Goal: Find specific page/section: Find specific page/section

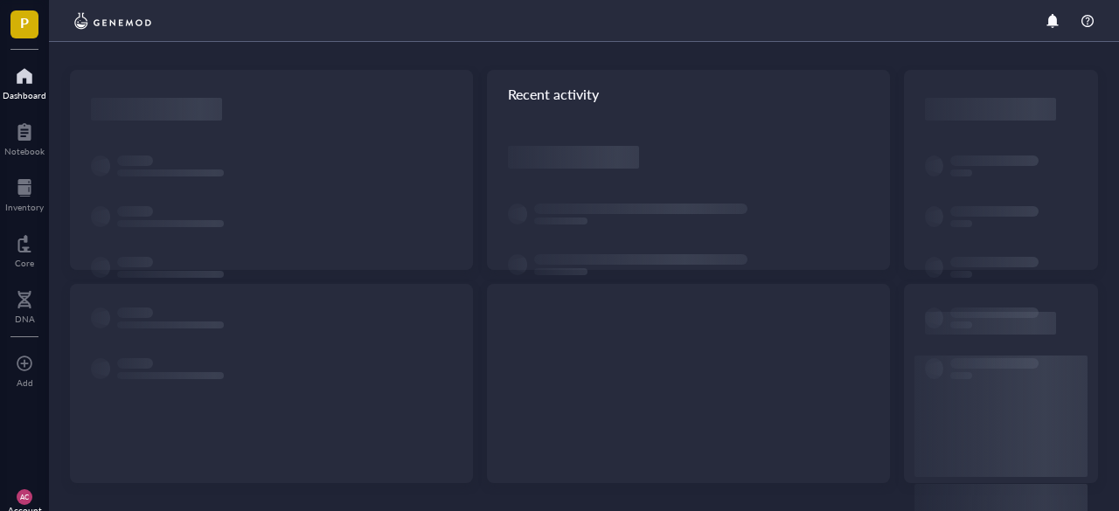
click at [492, 328] on div "Recent activity" at bounding box center [584, 255] width 1070 height 511
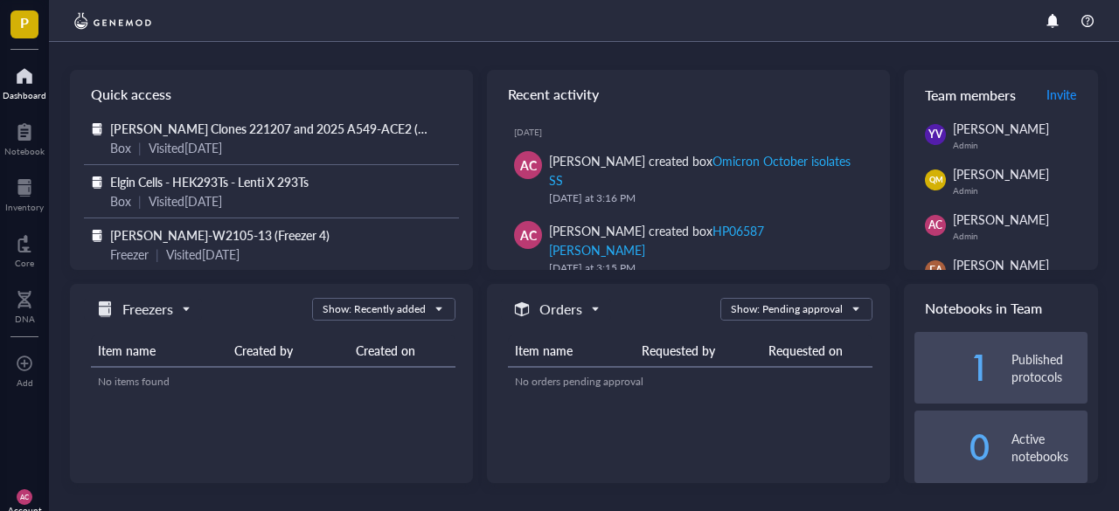
click at [26, 197] on div at bounding box center [24, 188] width 38 height 28
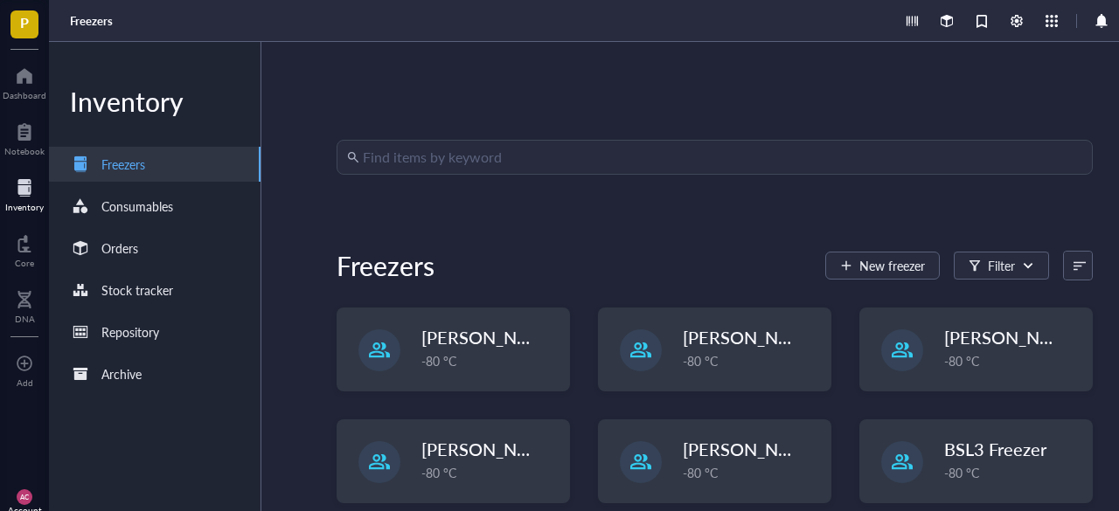
scroll to position [44, 0]
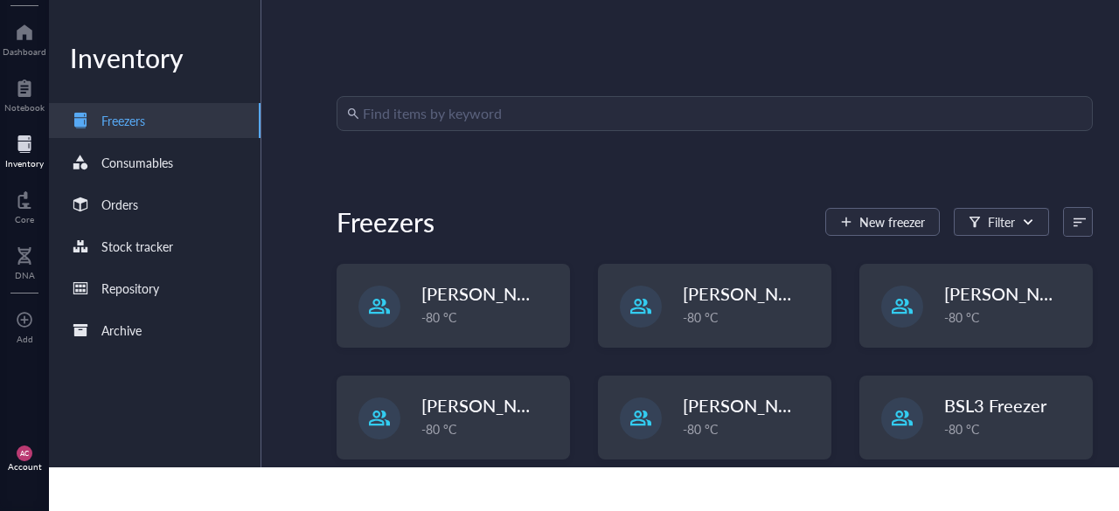
click at [724, 429] on div "-80 °C" at bounding box center [751, 429] width 137 height 19
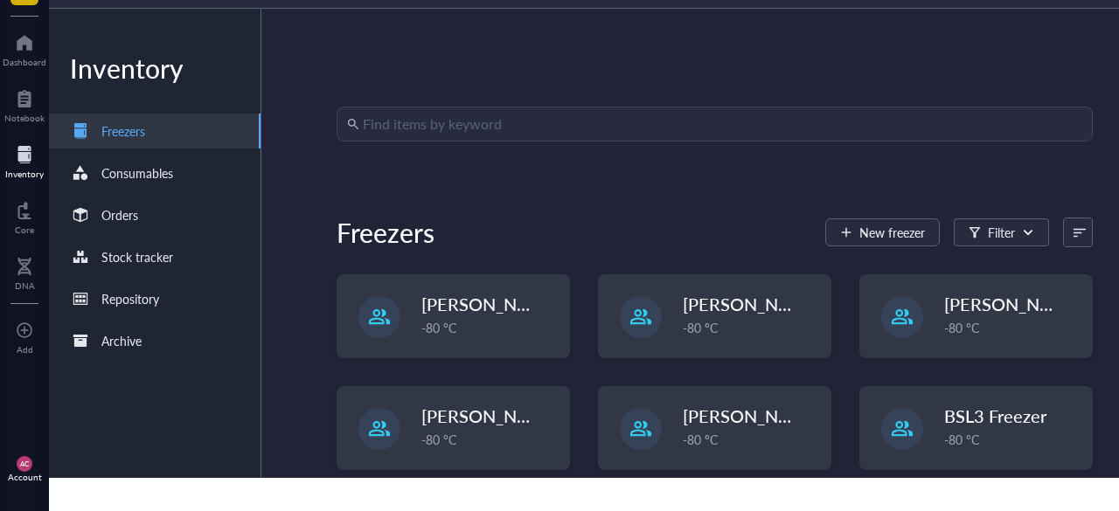
scroll to position [44, 0]
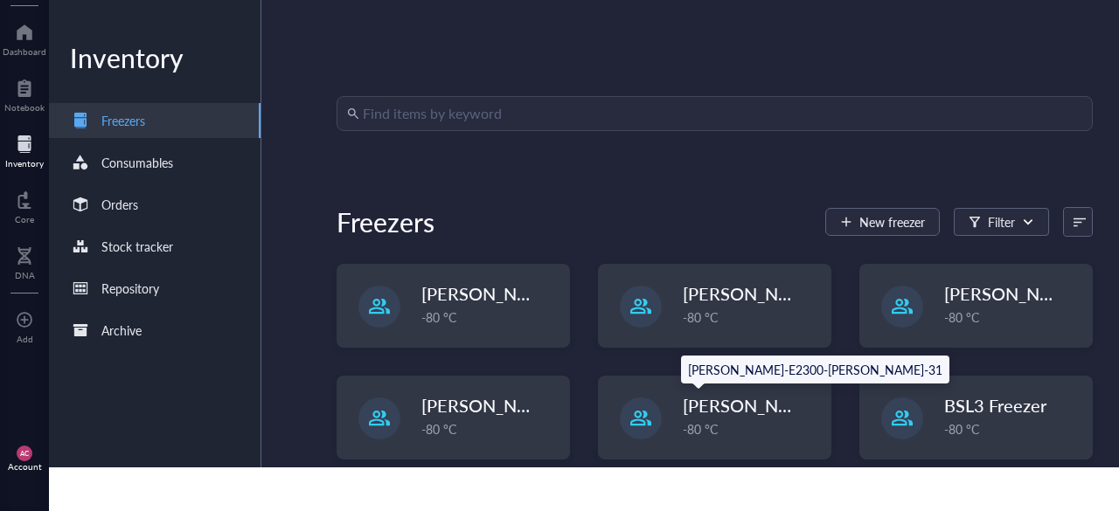
click at [745, 415] on span "[PERSON_NAME]-E2300-[PERSON_NAME]-31" at bounding box center [869, 405] width 372 height 24
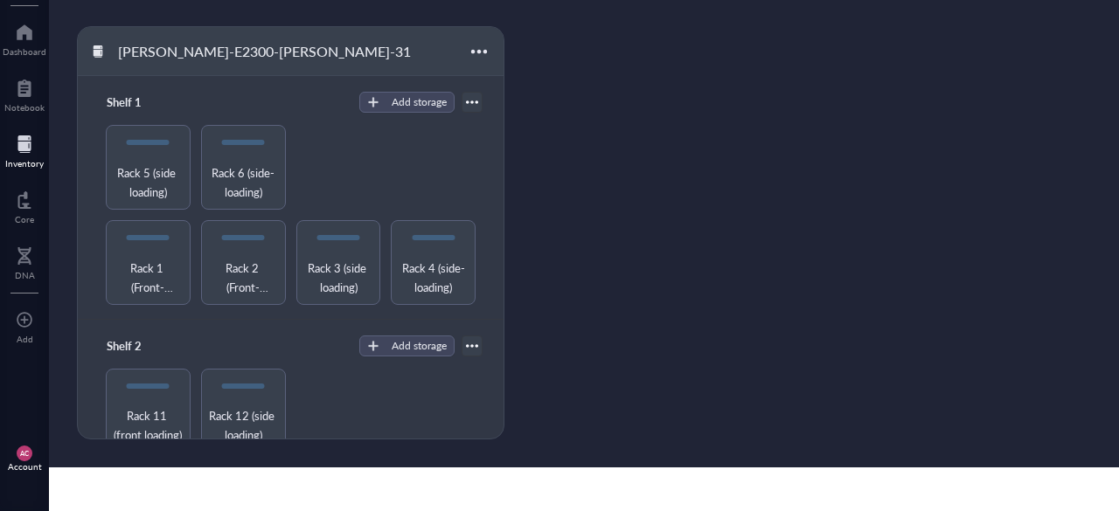
click at [145, 174] on span "Rack 5 (side loading)" at bounding box center [148, 183] width 69 height 38
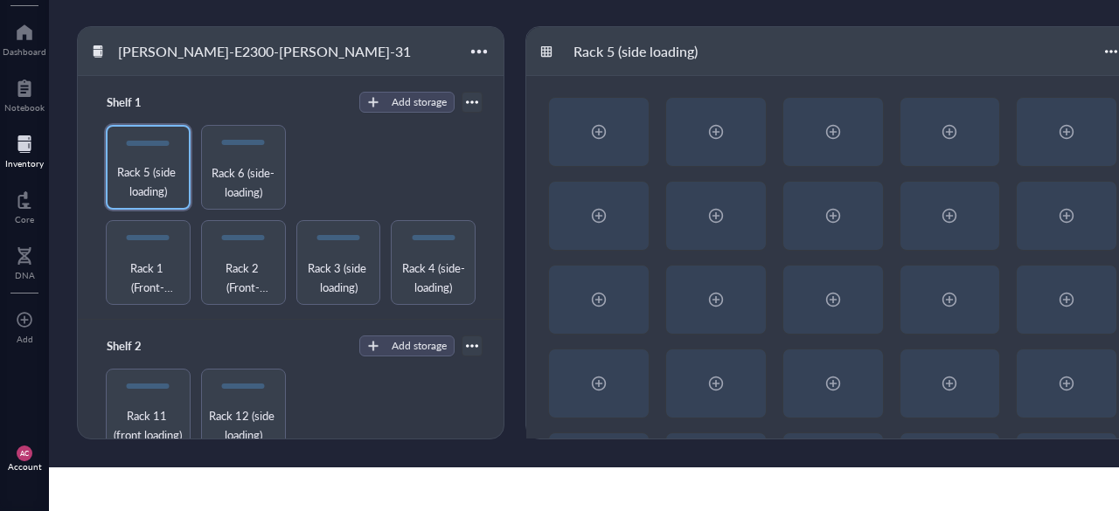
click at [232, 181] on span "Rack 6 (side-loading)" at bounding box center [243, 183] width 69 height 38
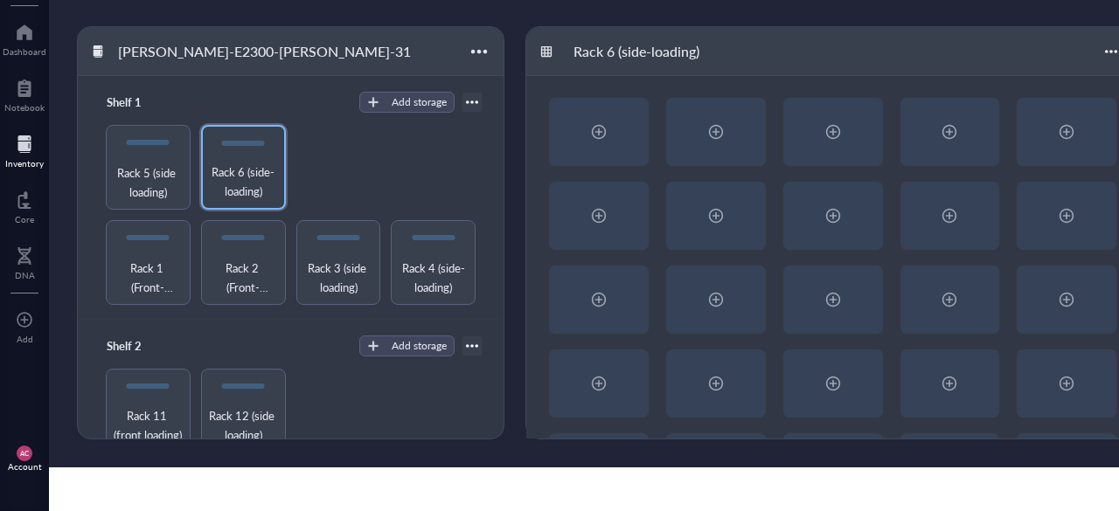
click at [134, 189] on span "Rack 5 (side loading)" at bounding box center [148, 183] width 69 height 38
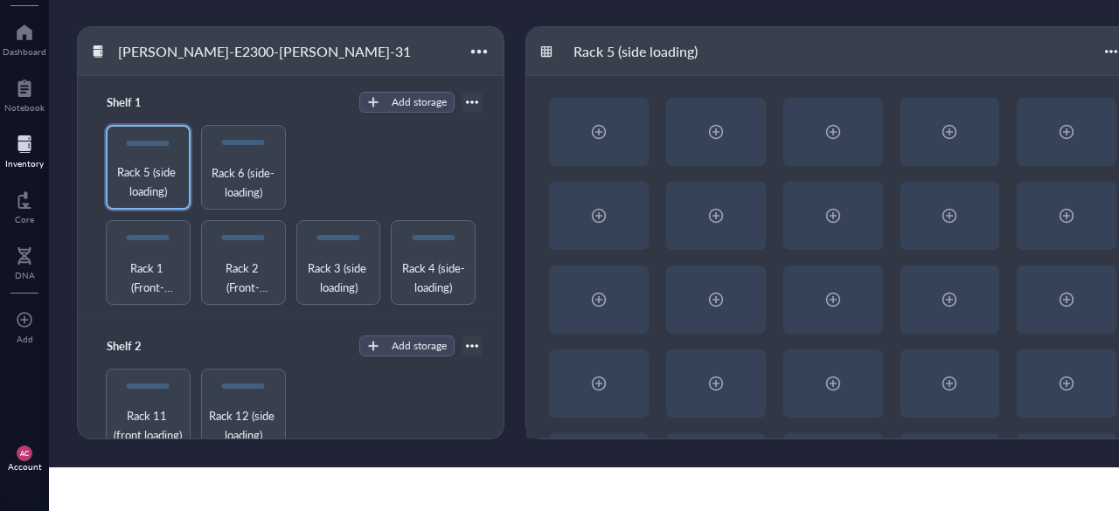
click at [246, 191] on span "Rack 6 (side-loading)" at bounding box center [243, 183] width 69 height 38
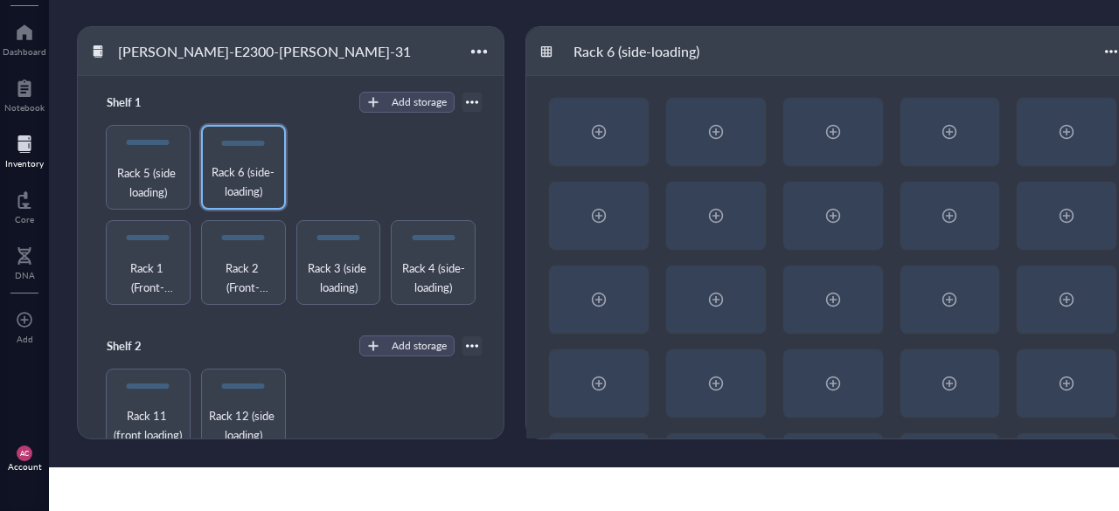
click at [129, 272] on span "Rack 1 (Front-loading)" at bounding box center [148, 278] width 69 height 38
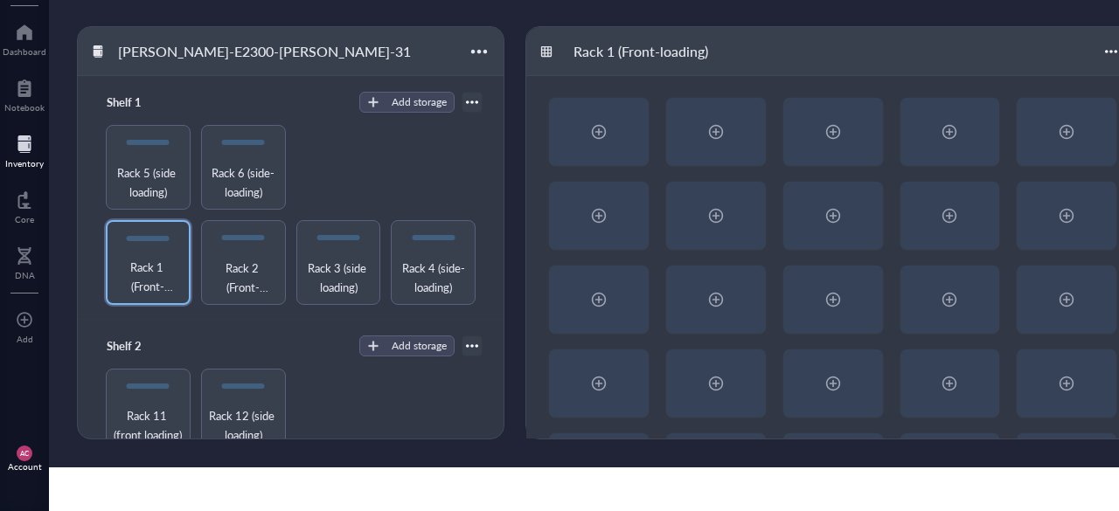
click at [212, 251] on div "Rack 2 (Front-loading)" at bounding box center [243, 262] width 85 height 85
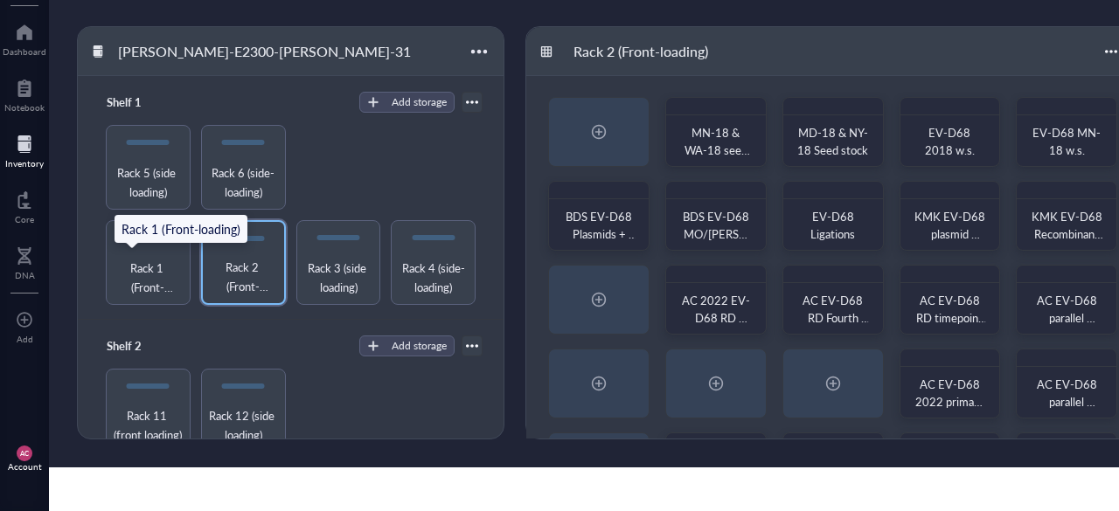
click at [152, 262] on span "Rack 1 (Front-loading)" at bounding box center [148, 278] width 69 height 38
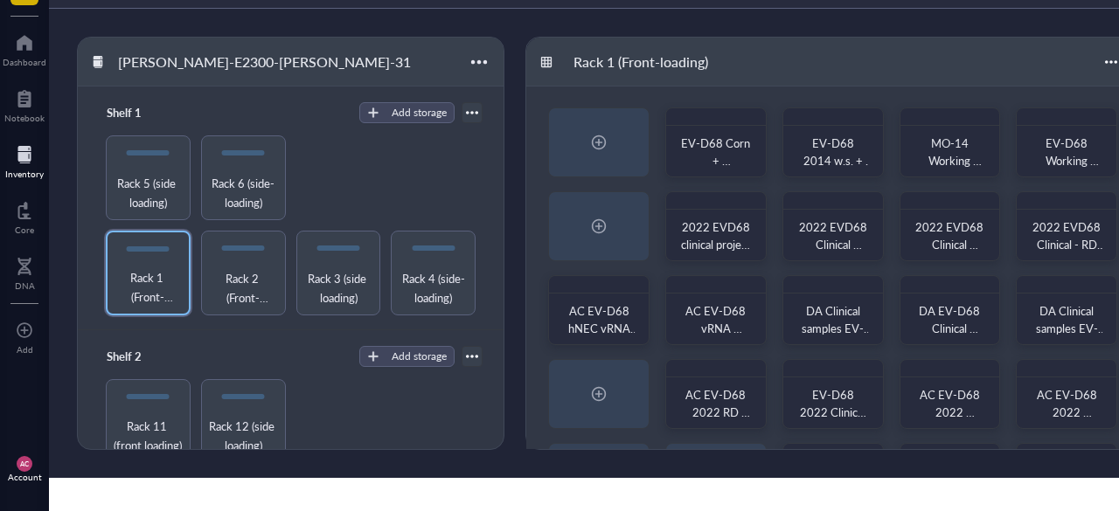
scroll to position [44, 0]
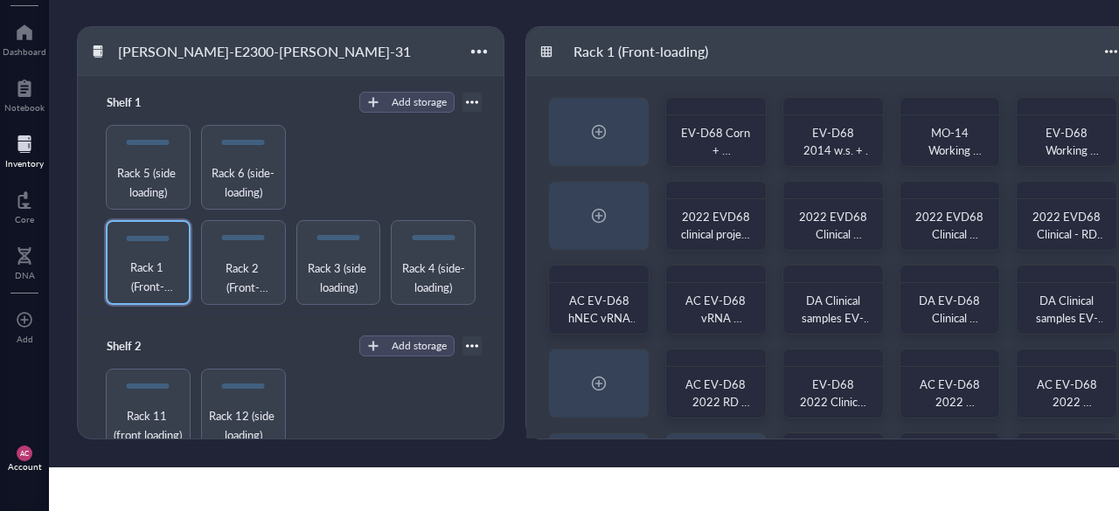
click at [1100, 81] on div "EV-D68 Corn + [PERSON_NAME]-D68 2014 w.s. + s.s. MO-14 Working stock (aliquots)…" at bounding box center [832, 300] width 613 height 448
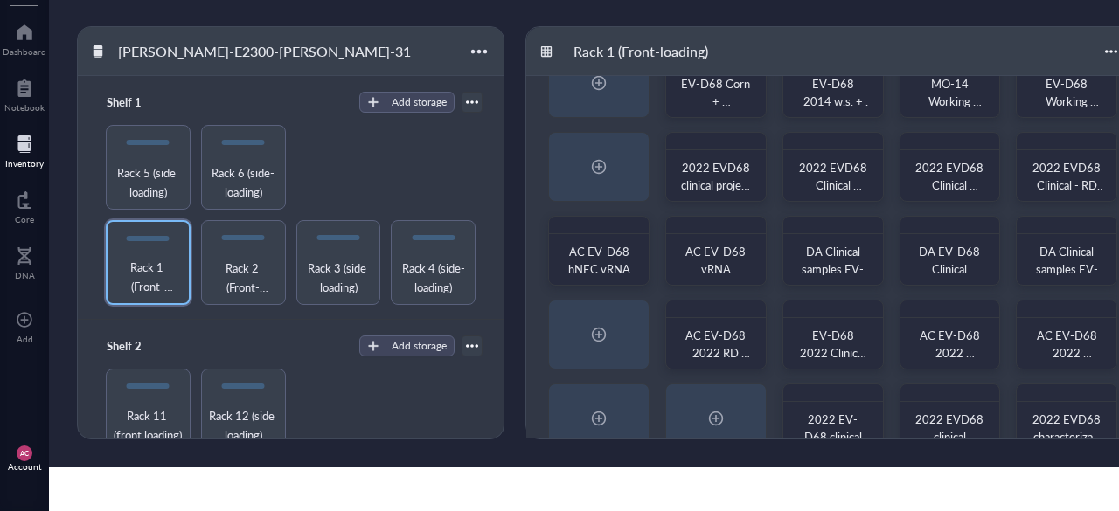
scroll to position [14, 0]
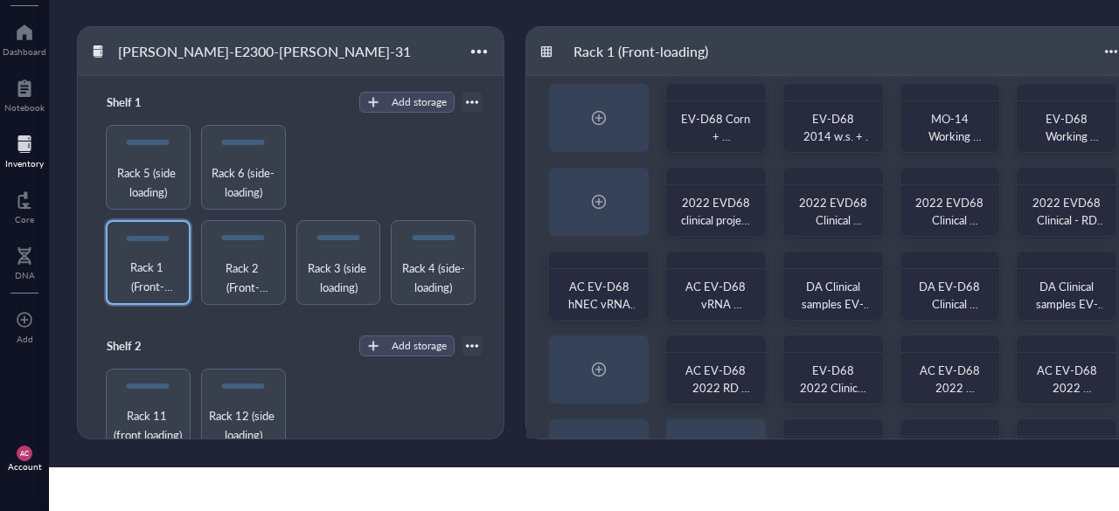
click at [243, 274] on span "Rack 2 (Front-loading)" at bounding box center [243, 278] width 69 height 38
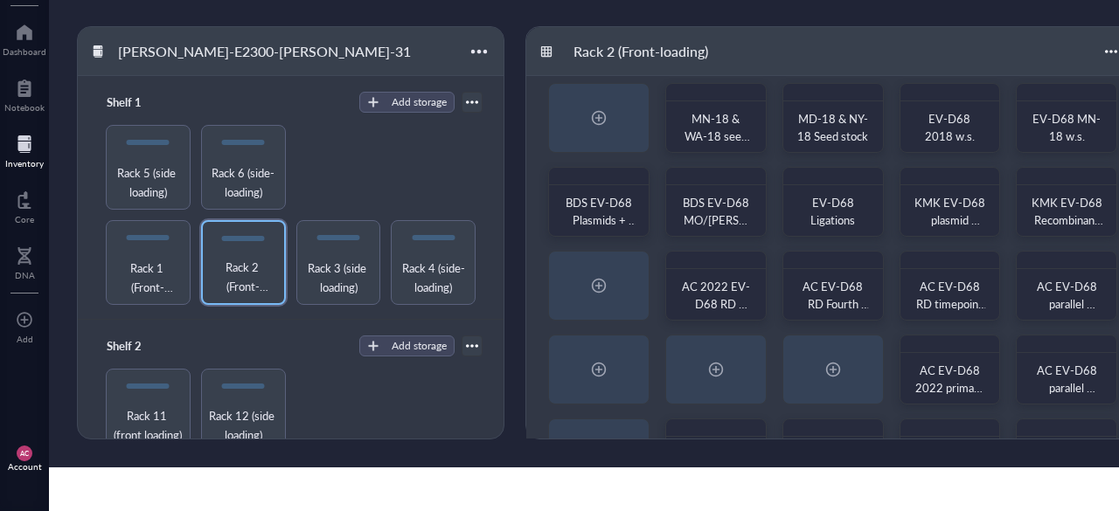
click at [1004, 75] on div "MN-18 & WA-18 seed stock MD-18 & NY-18 Seed stock EV-D68 2018 w.s. EV-D68 MN-18…" at bounding box center [832, 286] width 613 height 448
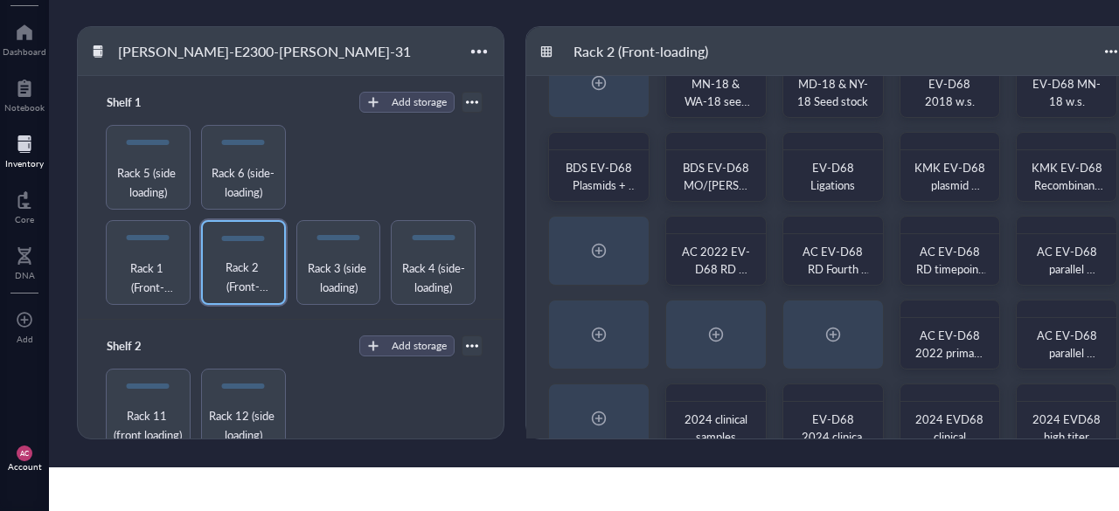
scroll to position [84, 0]
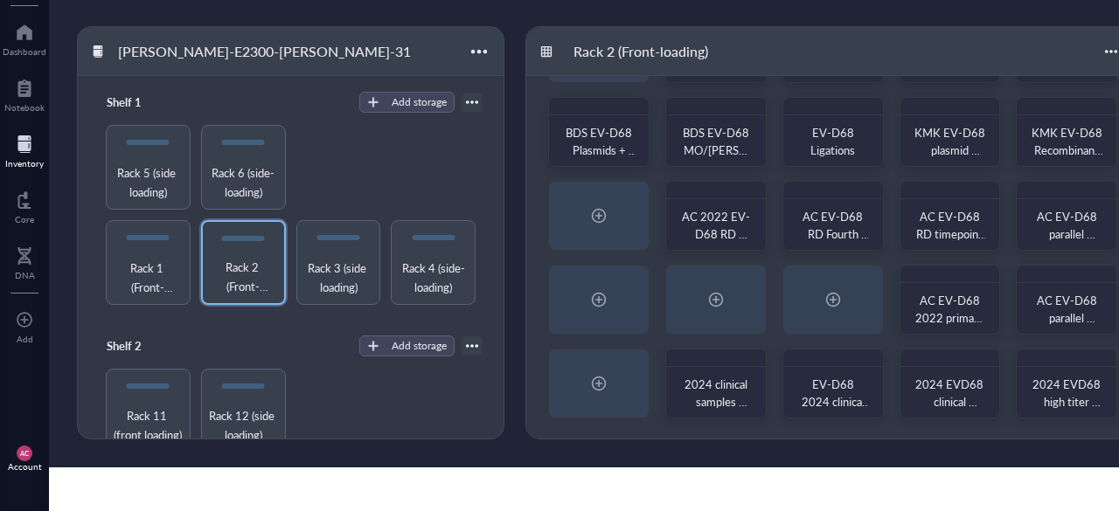
click at [309, 265] on span "Rack 3 (side loading)" at bounding box center [338, 278] width 69 height 38
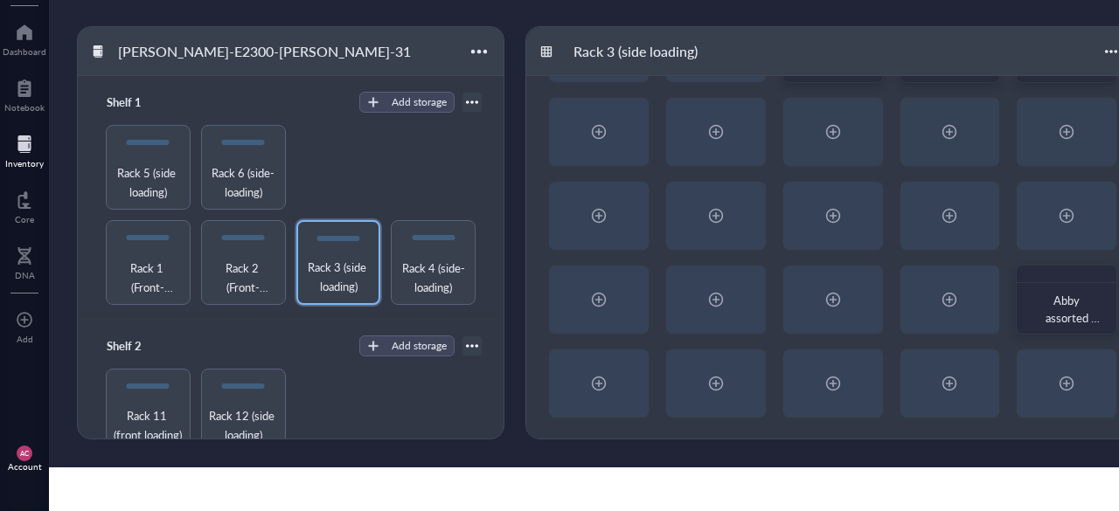
click at [1008, 92] on div "2024 EVD68 clinical sample hNEC isolation vRNA (MN-18 + Mock) 2024 EVD68 clinic…" at bounding box center [832, 216] width 613 height 448
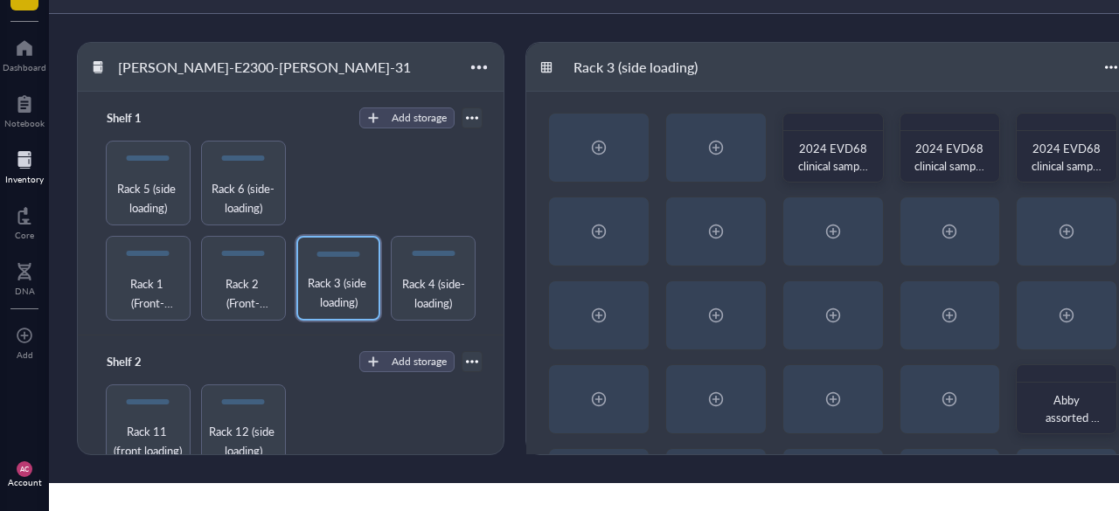
scroll to position [9, 0]
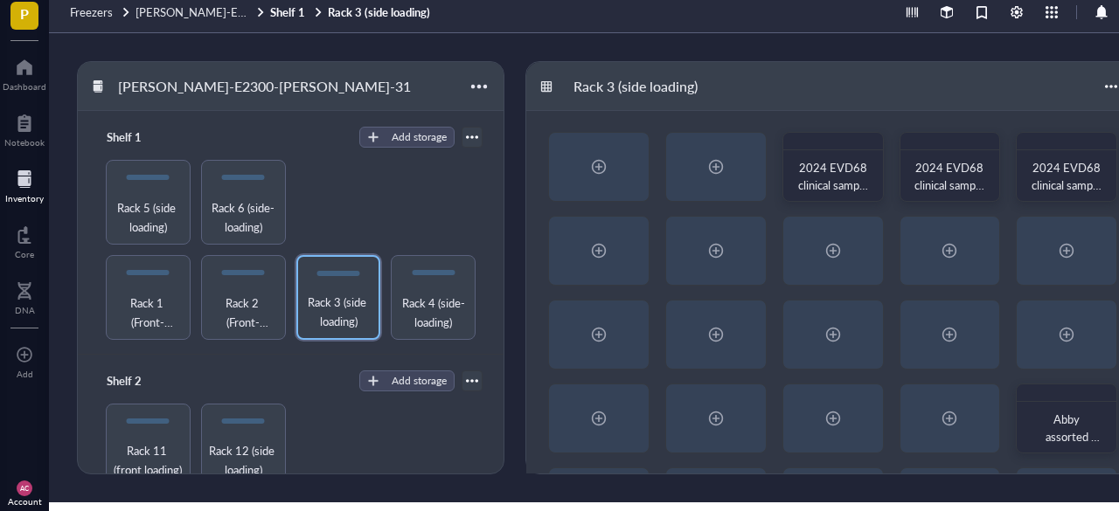
click at [423, 315] on span "Rack 4 (side-loading)" at bounding box center [433, 313] width 69 height 38
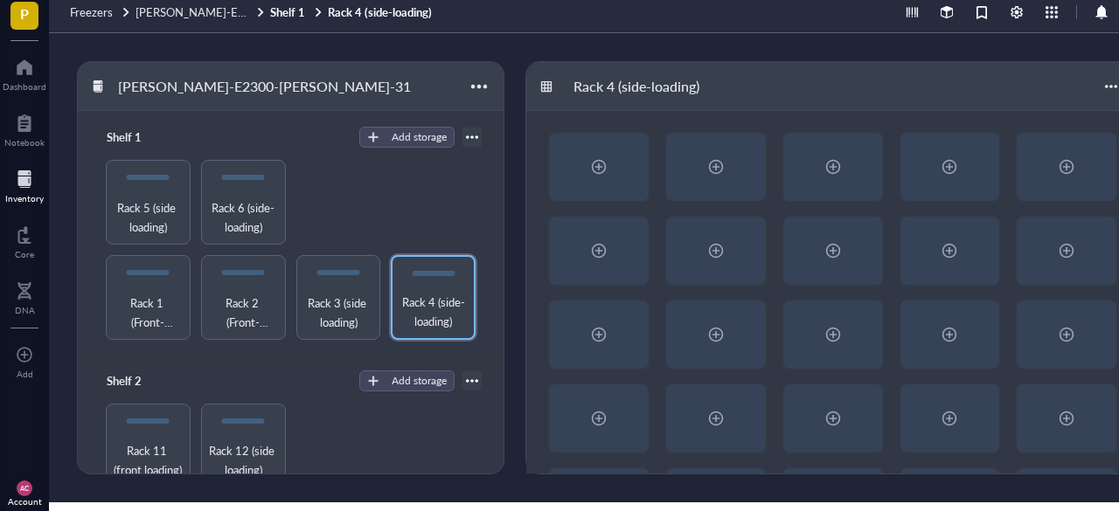
click at [1016, 118] on div at bounding box center [832, 335] width 613 height 448
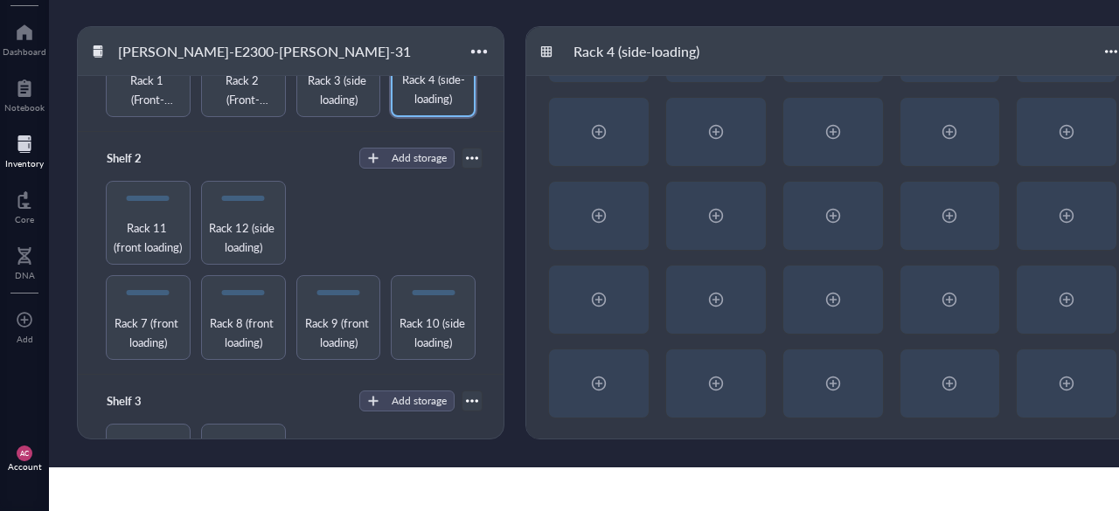
scroll to position [191, 0]
click at [157, 224] on span "Rack 11 (front loading)" at bounding box center [148, 235] width 69 height 38
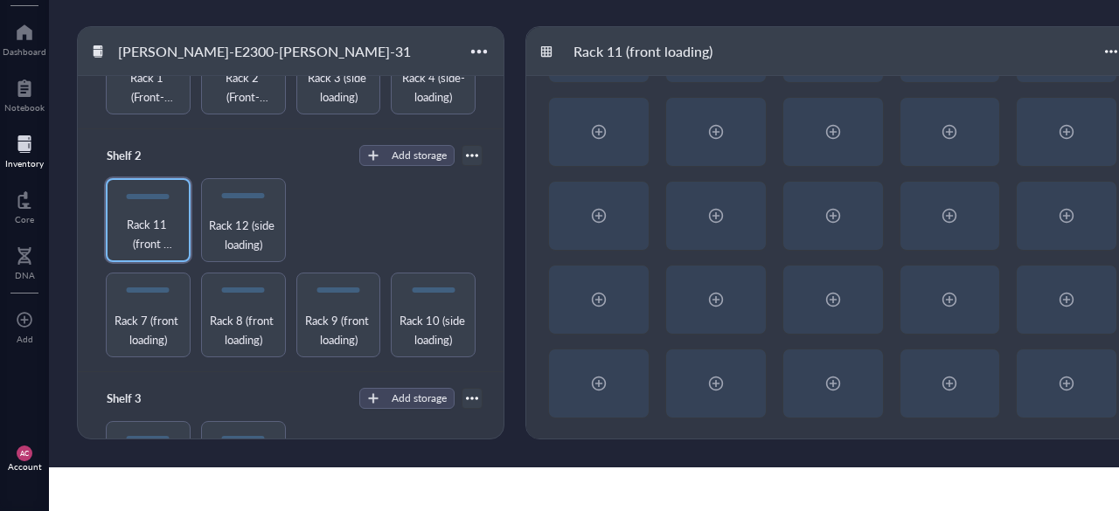
click at [1011, 94] on div at bounding box center [832, 216] width 613 height 448
click at [259, 222] on span "Rack 12 (side loading)" at bounding box center [243, 235] width 69 height 38
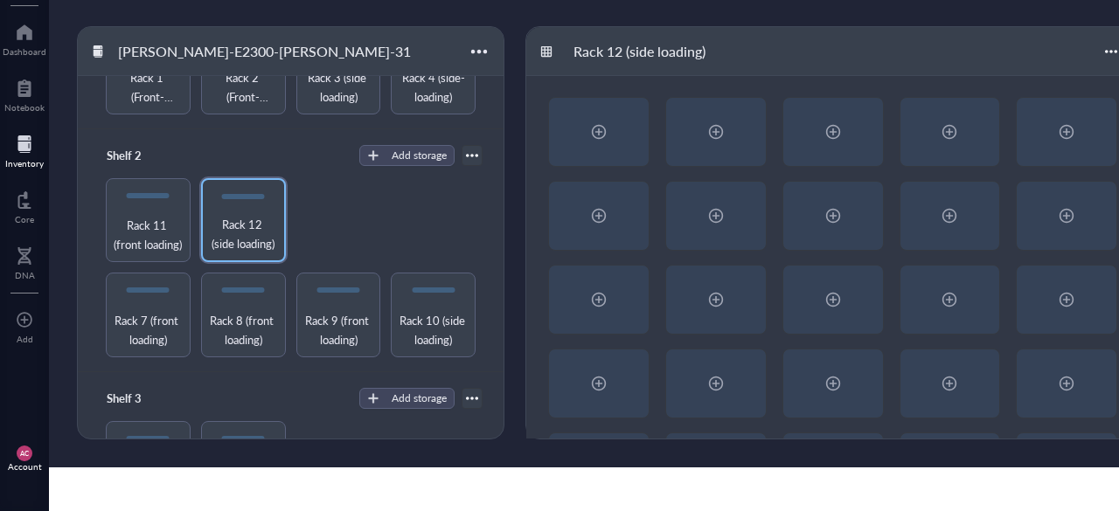
click at [1006, 86] on div at bounding box center [832, 300] width 613 height 448
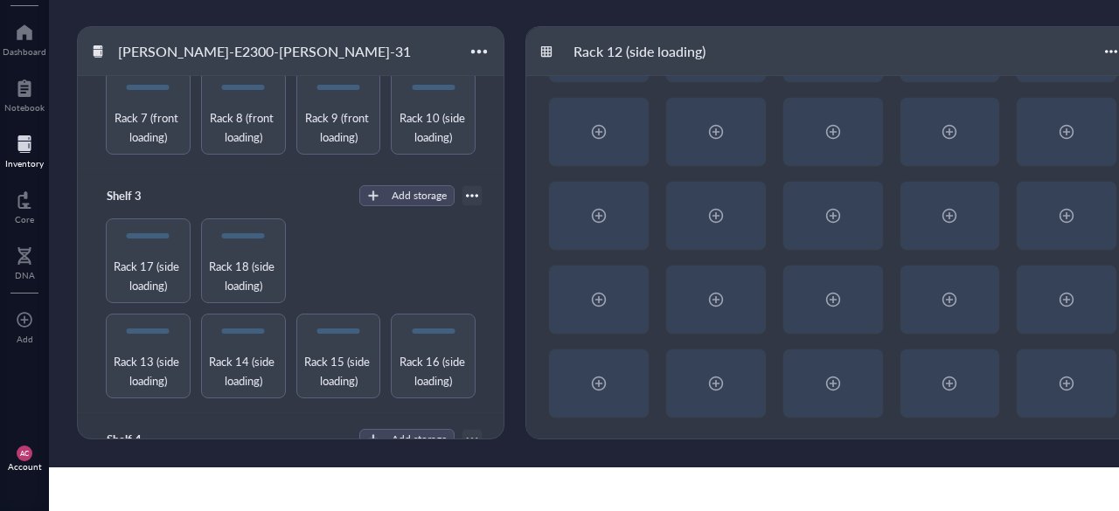
scroll to position [581, 0]
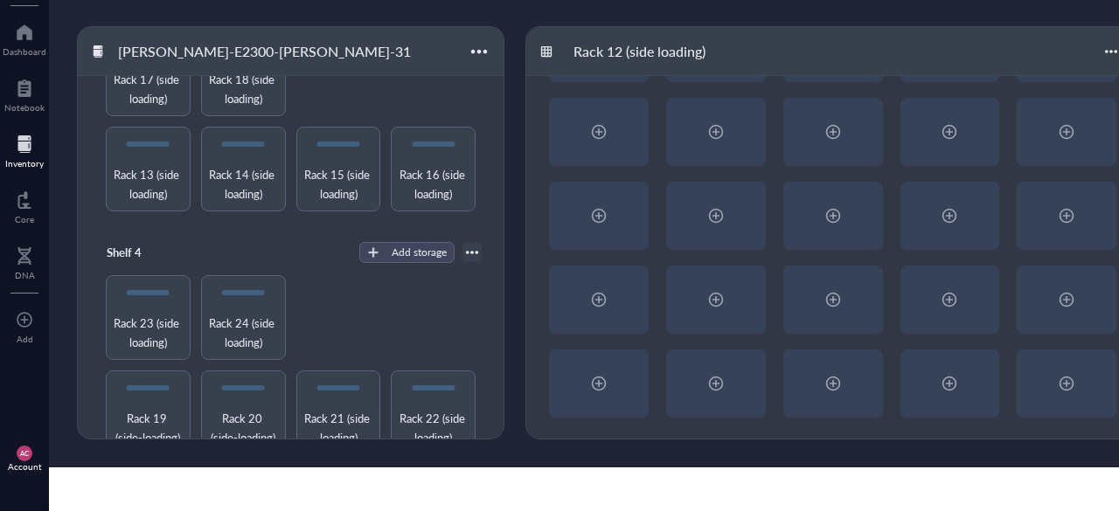
click at [409, 409] on span "Rack 22 (side loading)" at bounding box center [433, 428] width 69 height 38
click at [1006, 163] on div at bounding box center [832, 216] width 613 height 448
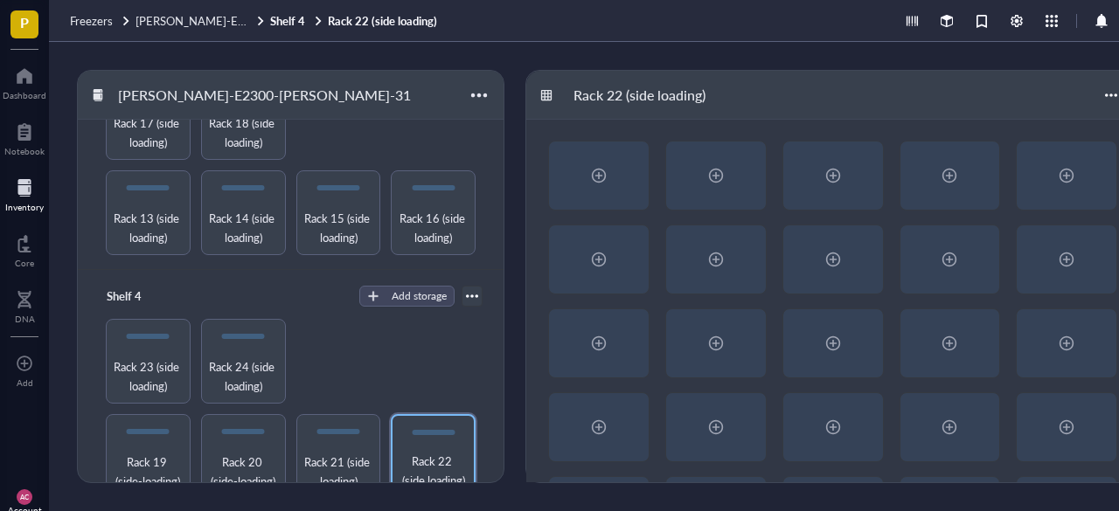
click at [337, 453] on span "Rack 21 (side loading)" at bounding box center [338, 472] width 69 height 38
click at [1003, 218] on div at bounding box center [832, 344] width 613 height 448
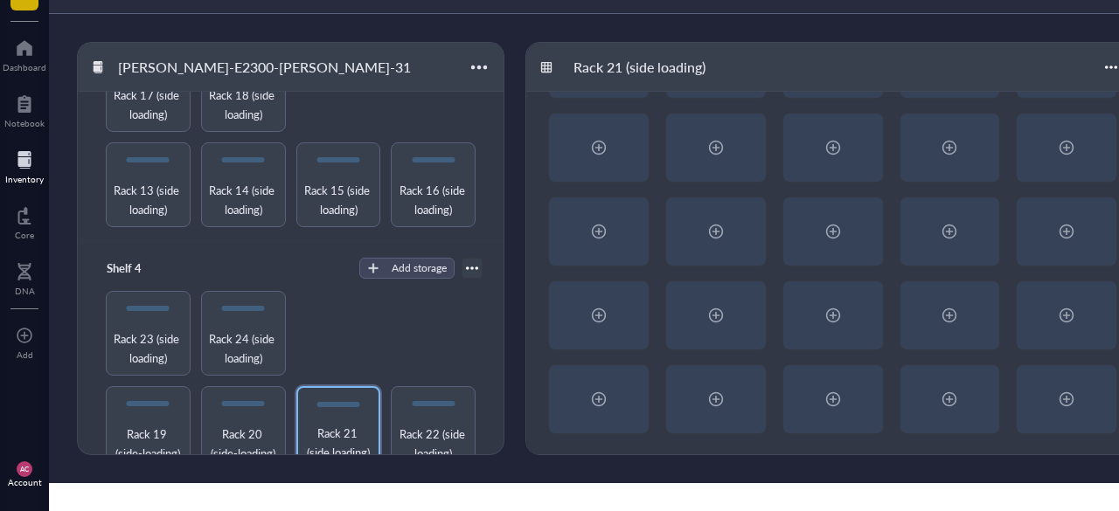
scroll to position [35, 0]
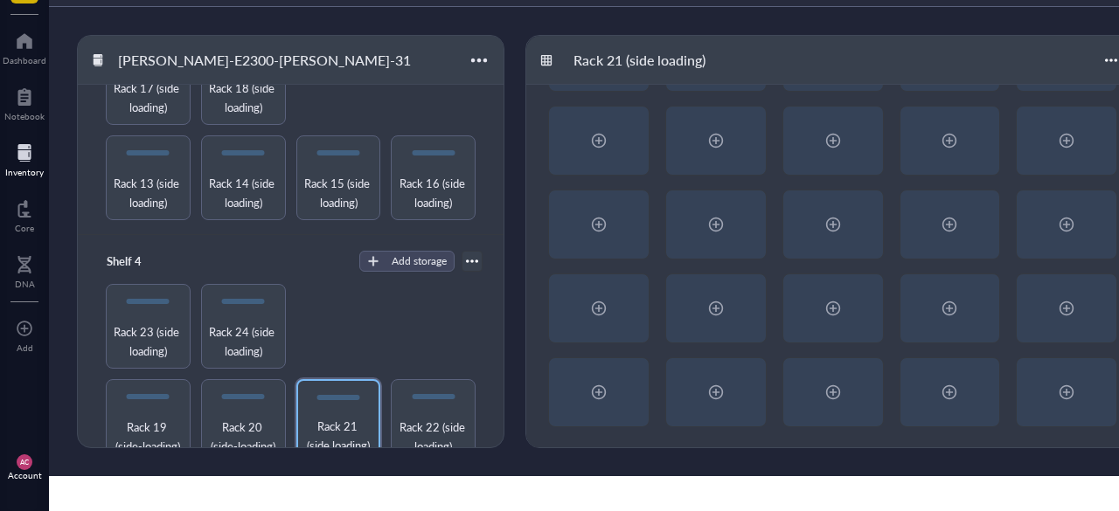
click at [231, 432] on span "Rack 20 (side-loading)" at bounding box center [243, 437] width 69 height 38
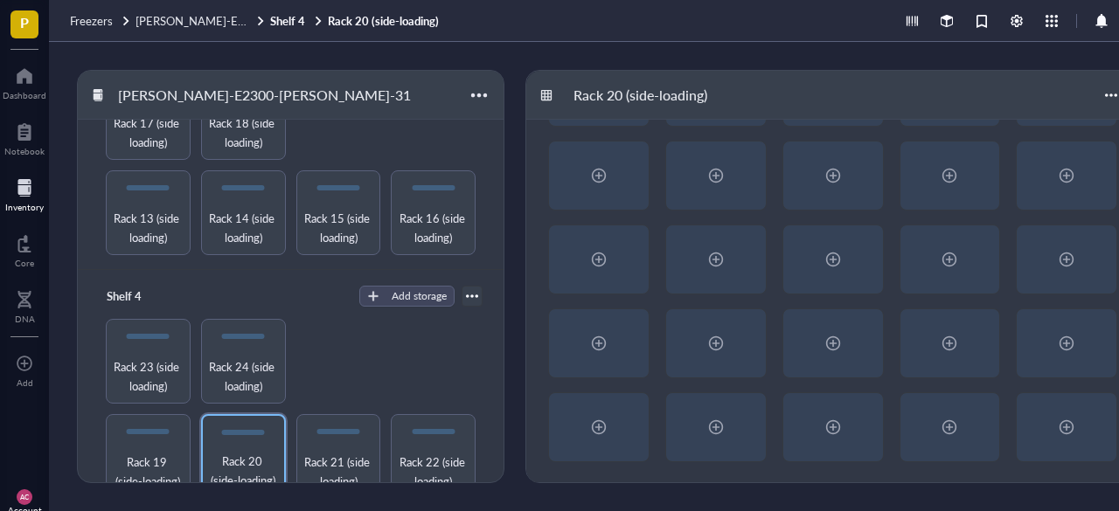
click at [9, 194] on div at bounding box center [24, 188] width 38 height 28
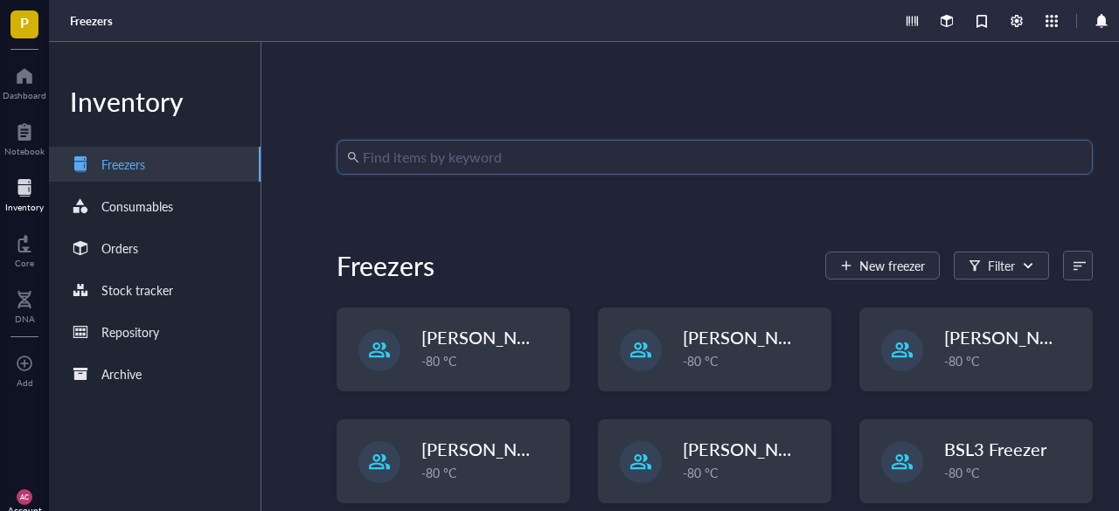
click at [506, 156] on input "search" at bounding box center [723, 157] width 720 height 33
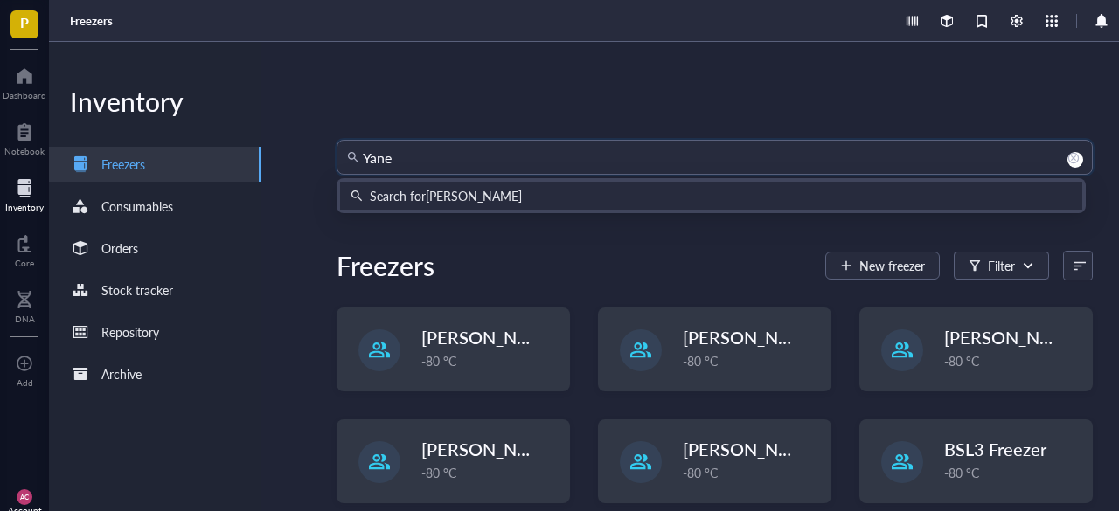
type input "[PERSON_NAME]"
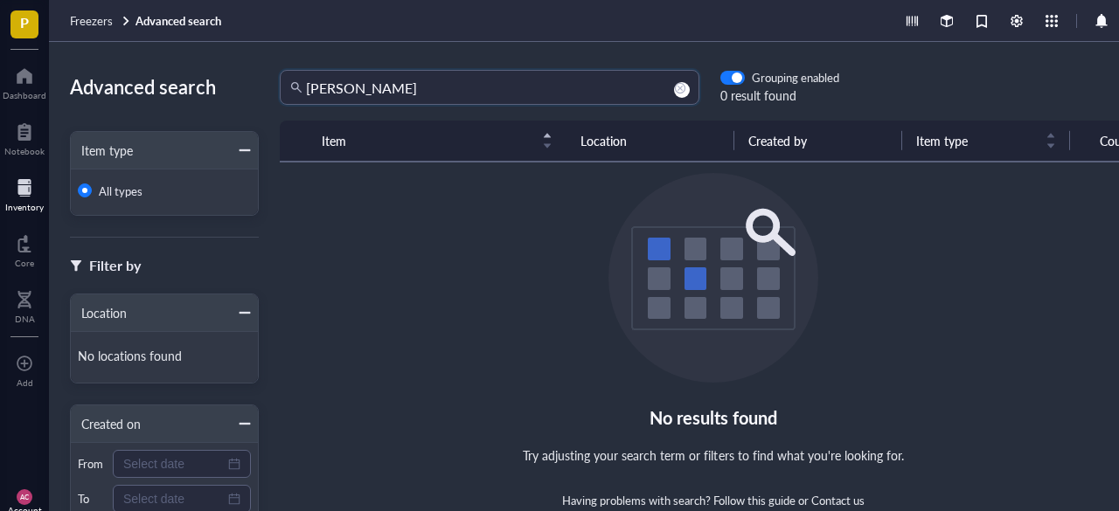
click at [484, 97] on input "[PERSON_NAME]" at bounding box center [497, 87] width 383 height 33
type input "Y"
click at [374, 86] on input "search" at bounding box center [497, 87] width 383 height 33
click at [35, 198] on div at bounding box center [24, 188] width 38 height 28
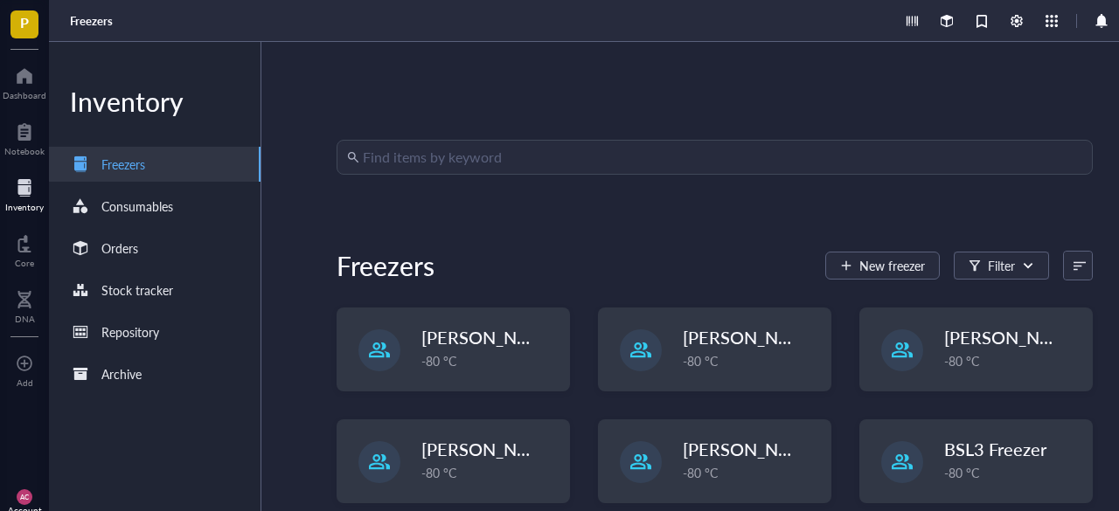
click at [716, 458] on span "[PERSON_NAME]-E2300-[PERSON_NAME]-31" at bounding box center [869, 449] width 372 height 24
